Goal: Information Seeking & Learning: Find specific fact

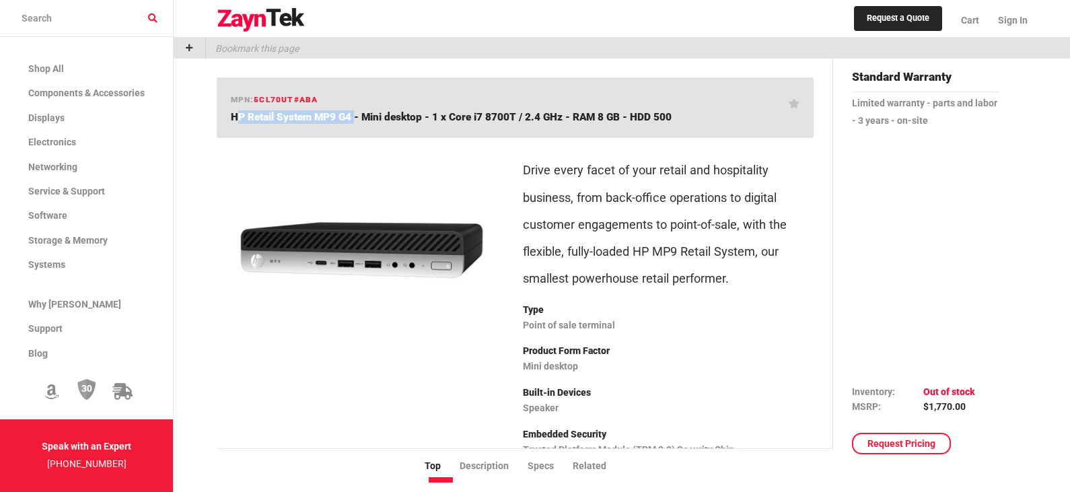
drag, startPoint x: 349, startPoint y: 116, endPoint x: 223, endPoint y: 121, distance: 125.3
click at [223, 121] on div "mpn: 5CL70UT#ABA HP Retail System MP9 G4 - Mini desktop - 1 x Core i7 8700T / 2…" at bounding box center [515, 107] width 597 height 61
copy span "HP Retail System MP9 G4"
click at [157, 23] on input "search products" at bounding box center [86, 18] width 173 height 37
click at [157, 21] on input "search products" at bounding box center [86, 18] width 173 height 37
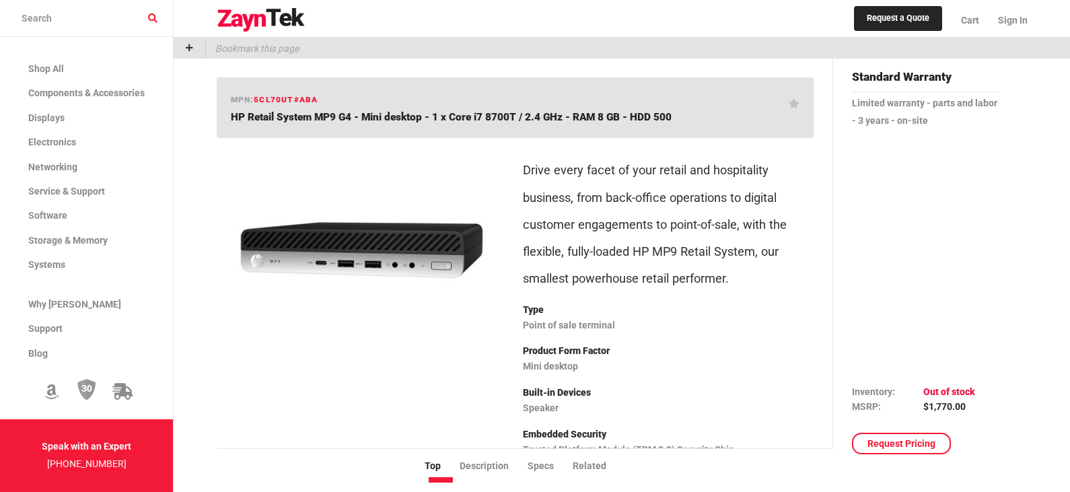
click at [148, 15] on input "search products" at bounding box center [86, 18] width 173 height 37
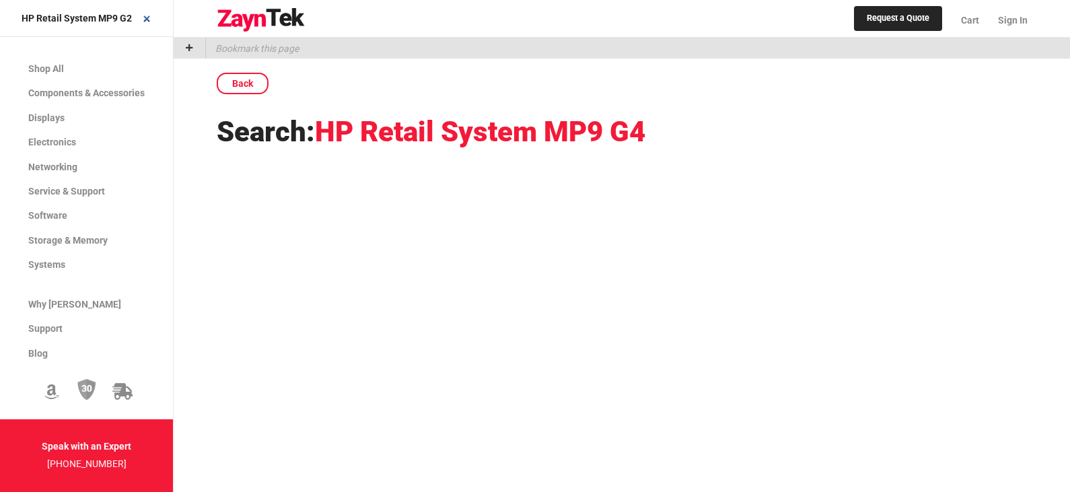
type input "HP Retail System MP9 G2"
click at [132, 19] on input "HP Retail System MP9 G2" at bounding box center [86, 18] width 173 height 37
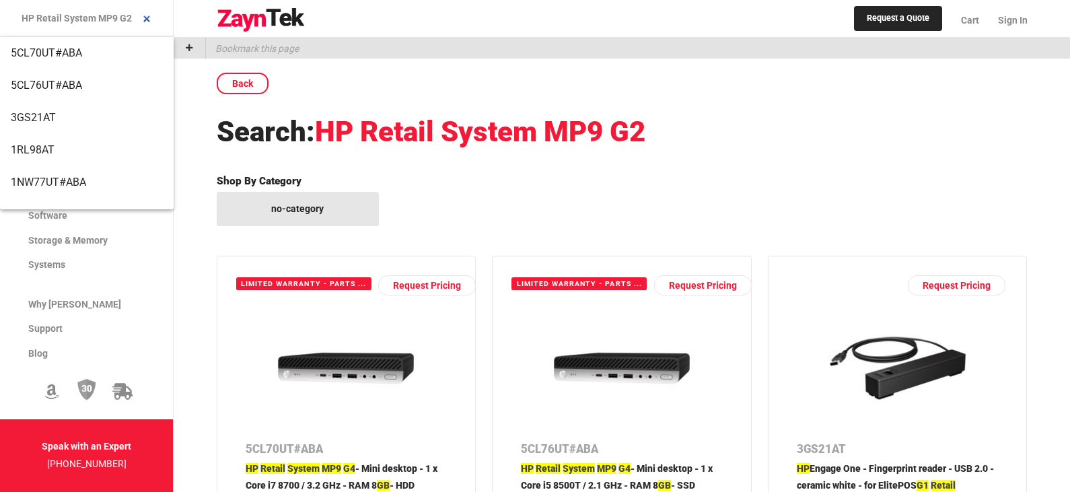
click at [634, 168] on div "Shop By Category no-category" at bounding box center [622, 191] width 811 height 68
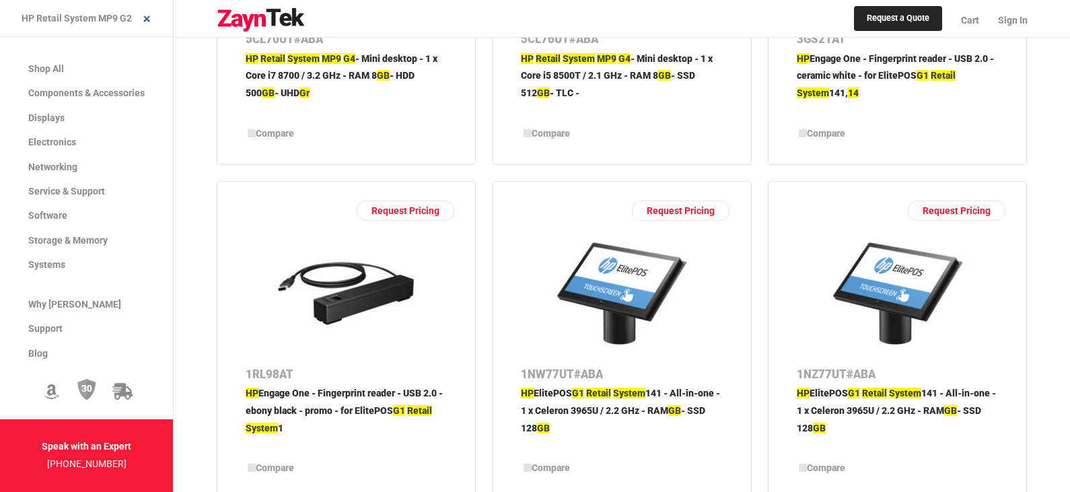
scroll to position [202, 0]
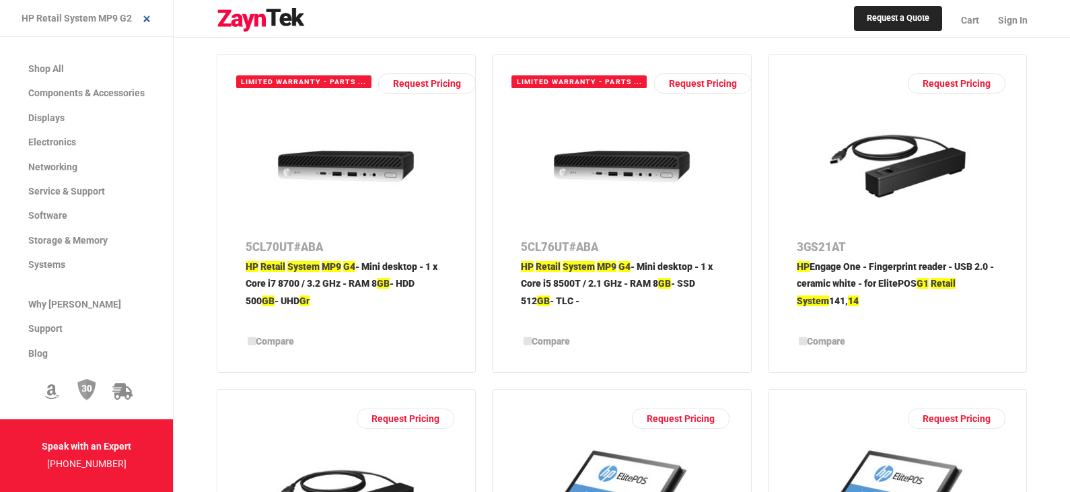
click at [363, 267] on p "HP Retail System MP9 G4 - Mini desktop - 1 x Core i7 8700 / 3.2 GHz - RAM 8 GB …" at bounding box center [347, 291] width 202 height 66
